Goal: Check status: Check status

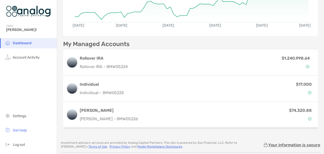
scroll to position [102, 0]
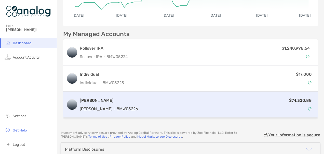
click at [300, 98] on p "$74,320.88" at bounding box center [301, 100] width 23 height 6
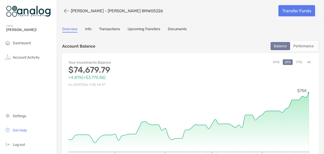
click at [298, 61] on button "YTD" at bounding box center [299, 62] width 10 height 6
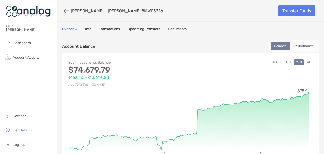
click at [273, 62] on button "MTD" at bounding box center [276, 62] width 10 height 6
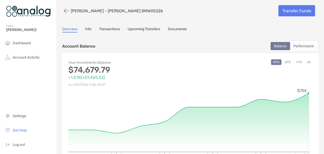
click at [285, 62] on button "QTD" at bounding box center [288, 62] width 10 height 6
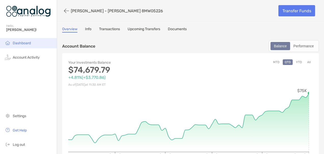
click at [21, 42] on span "Dashboard" at bounding box center [22, 43] width 18 height 4
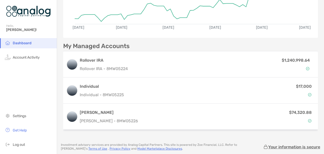
scroll to position [102, 0]
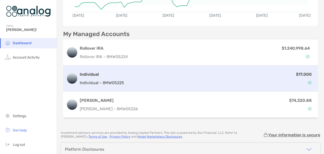
click at [107, 78] on div "Individual Individual - 8MW05225" at bounding box center [102, 78] width 44 height 15
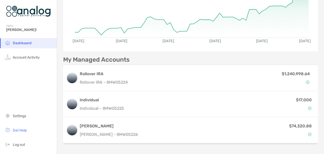
scroll to position [102, 0]
